Goal: Use online tool/utility: Utilize a website feature to perform a specific function

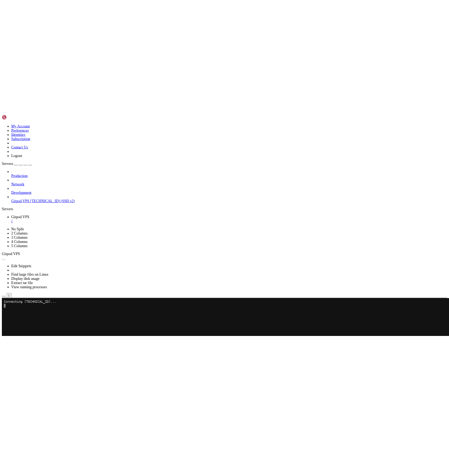
scroll to position [4, 1]
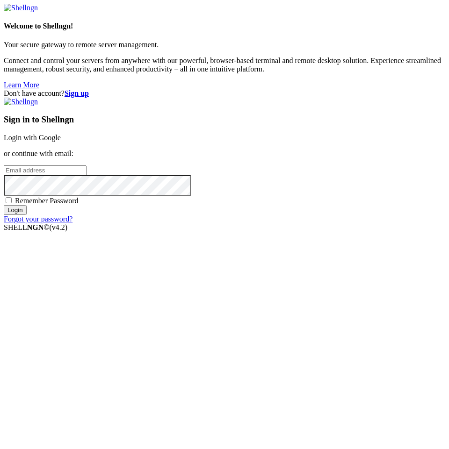
click at [61, 142] on link "Login with Google" at bounding box center [32, 138] width 57 height 8
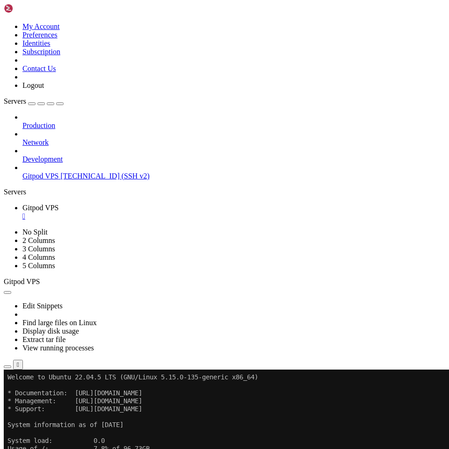
scroll to position [4, 1]
click at [70, 180] on div "Production Network Development Gitpod VPS [TECHNICAL_ID] (SSH v2)" at bounding box center [224, 146] width 441 height 67
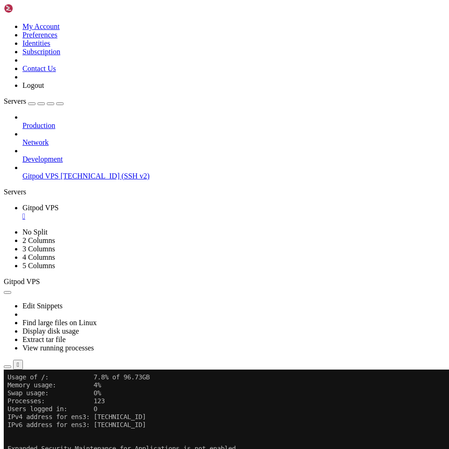
scroll to position [23981, 0]
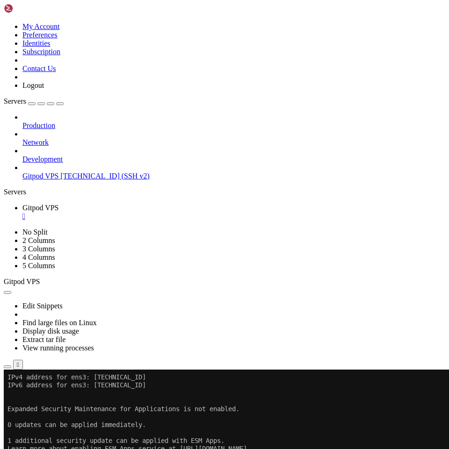
click at [7, 370] on div at bounding box center [6, 370] width 4 height 0
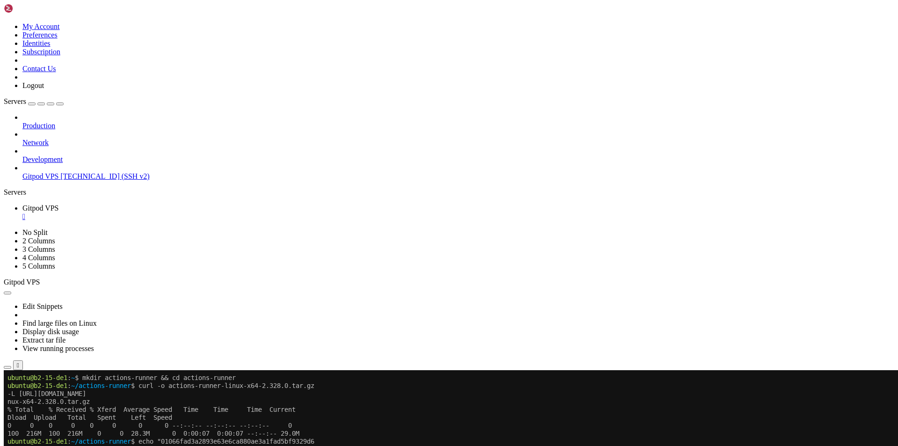
scroll to position [24379, 0]
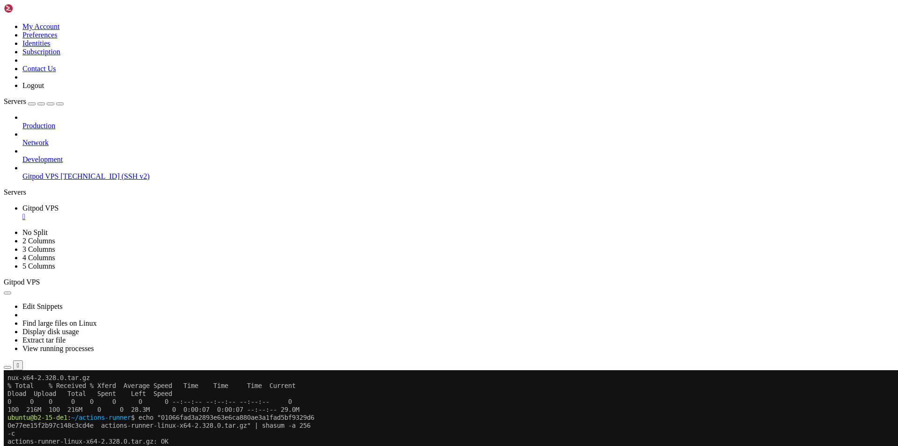
drag, startPoint x: 166, startPoint y: 753, endPoint x: 7, endPoint y: 418, distance: 371.2
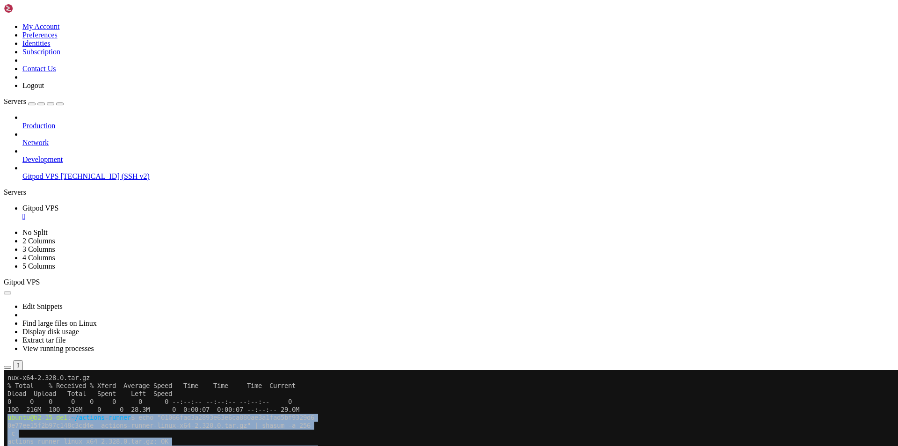
scroll to position [24752, 0]
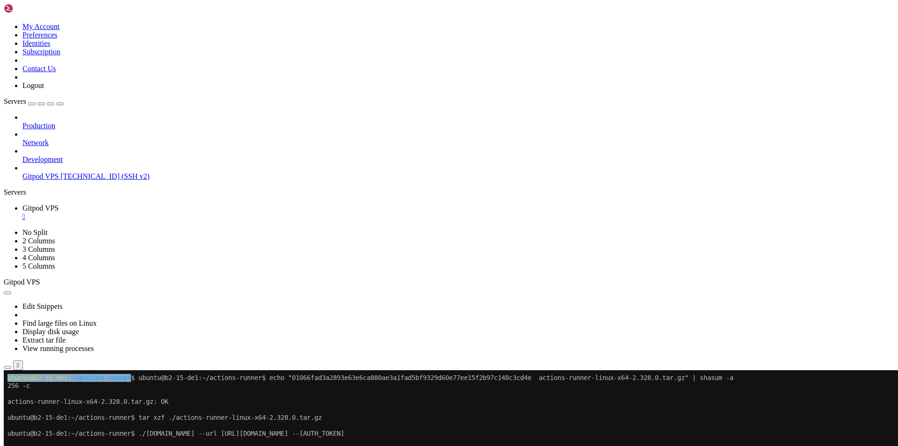
copy div "ubuntu@b2-15-de1 : ~/actions-runner $ echo "01066fad3a2893e63e6ca880ae3a1fad5bf…"
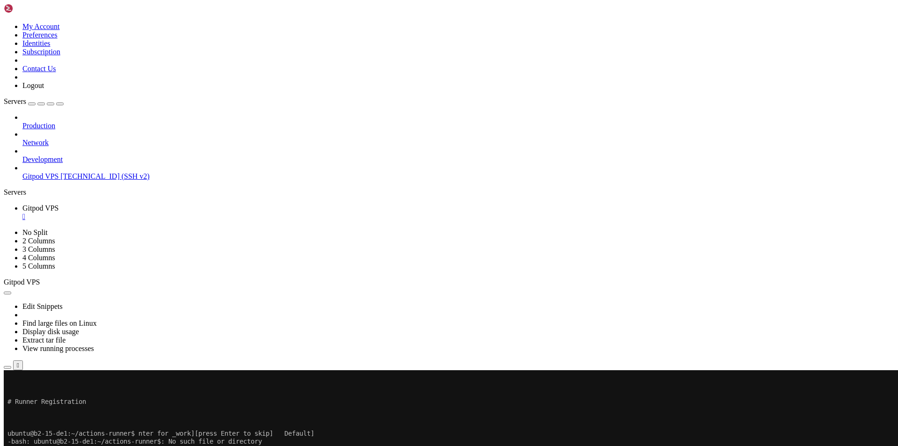
scroll to position [25293, 0]
